Goal: Task Accomplishment & Management: Manage account settings

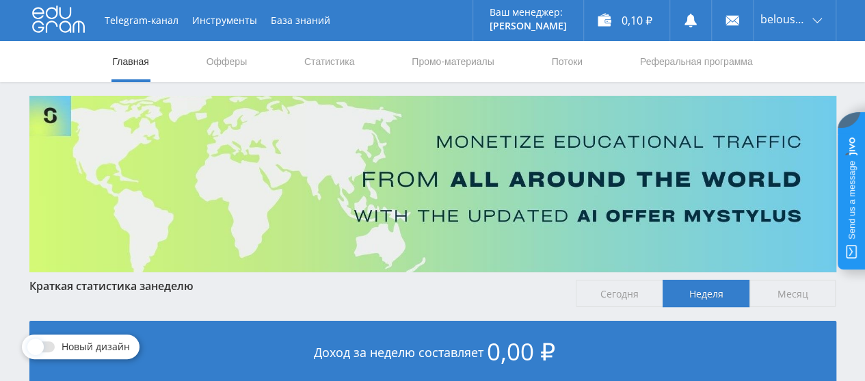
click at [334, 55] on link "Статистика" at bounding box center [329, 61] width 53 height 41
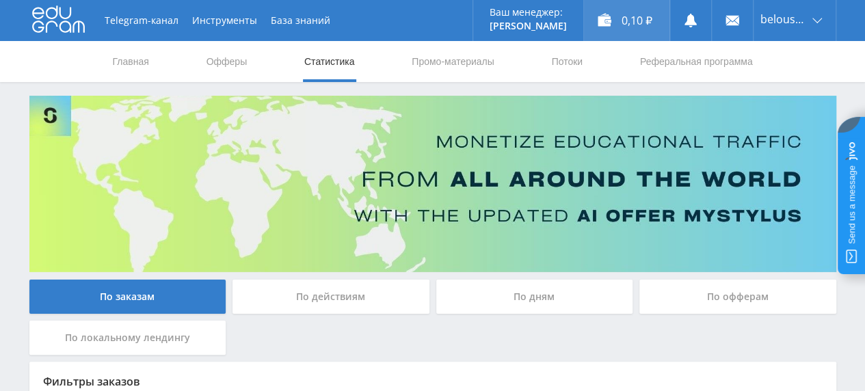
click at [652, 18] on div "0,10 ₽" at bounding box center [626, 20] width 85 height 41
